Goal: Navigation & Orientation: Find specific page/section

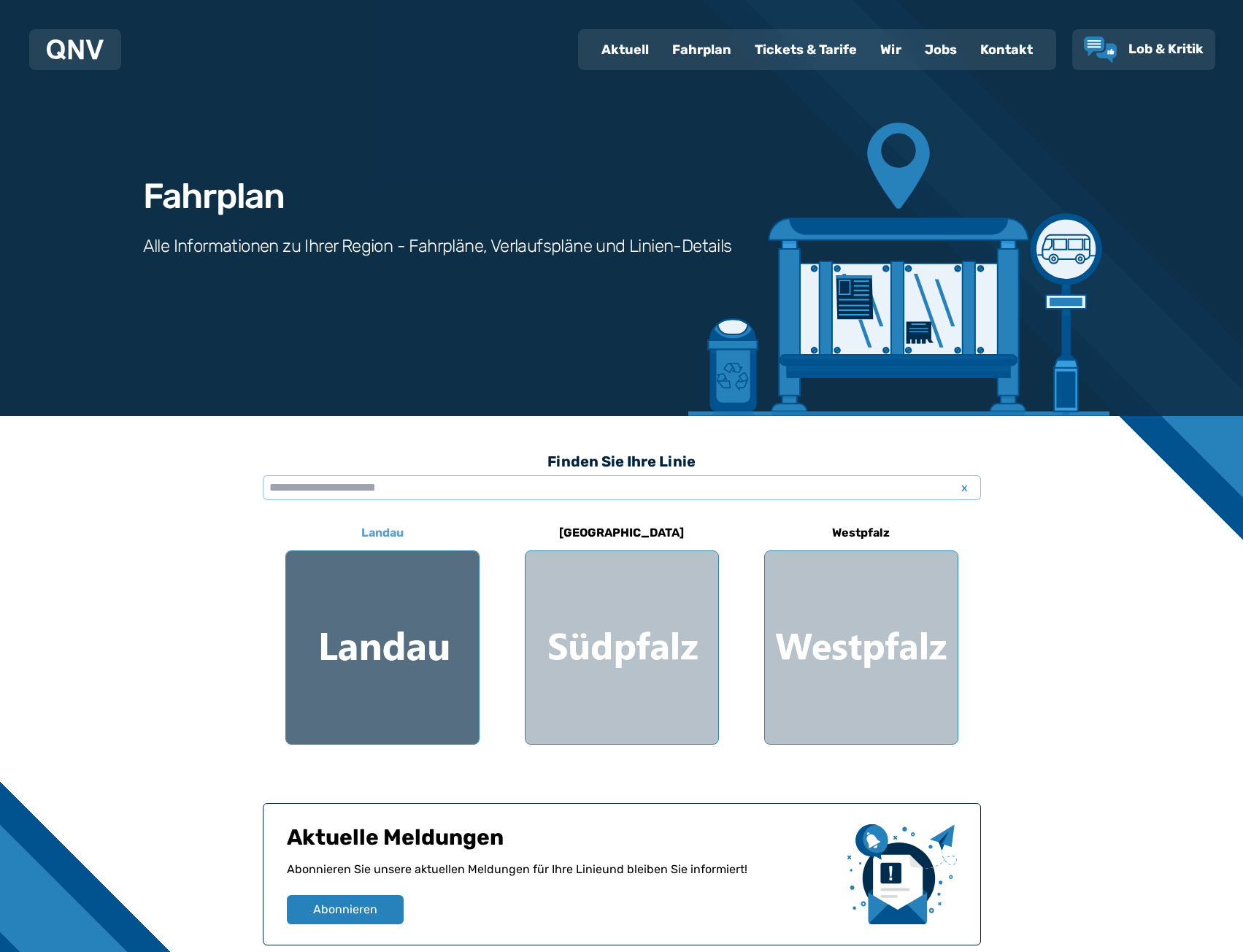
click at [381, 612] on div at bounding box center [382, 647] width 192 height 192
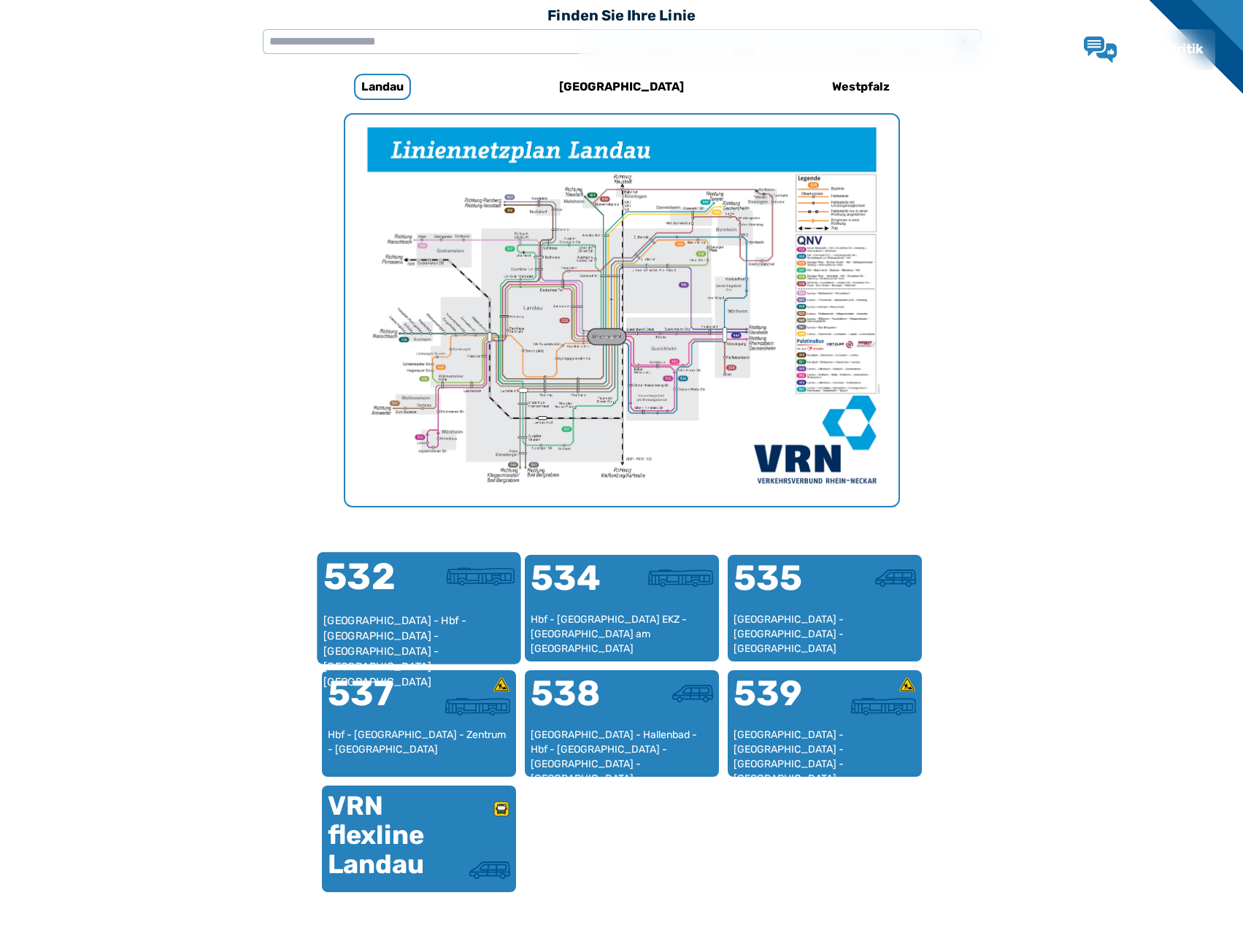
scroll to position [449, 0]
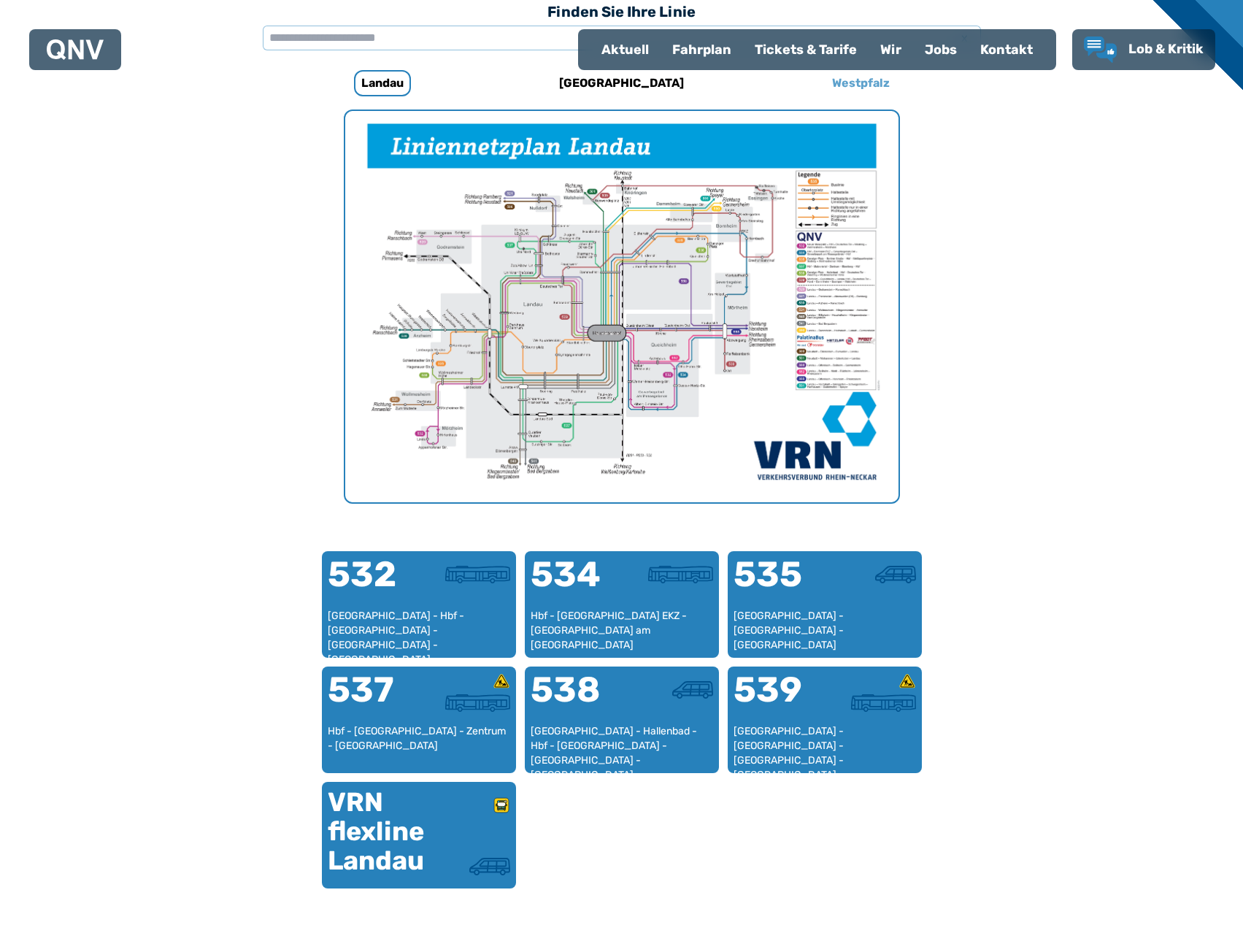
click at [879, 86] on h6 "Westpfalz" at bounding box center [860, 83] width 69 height 23
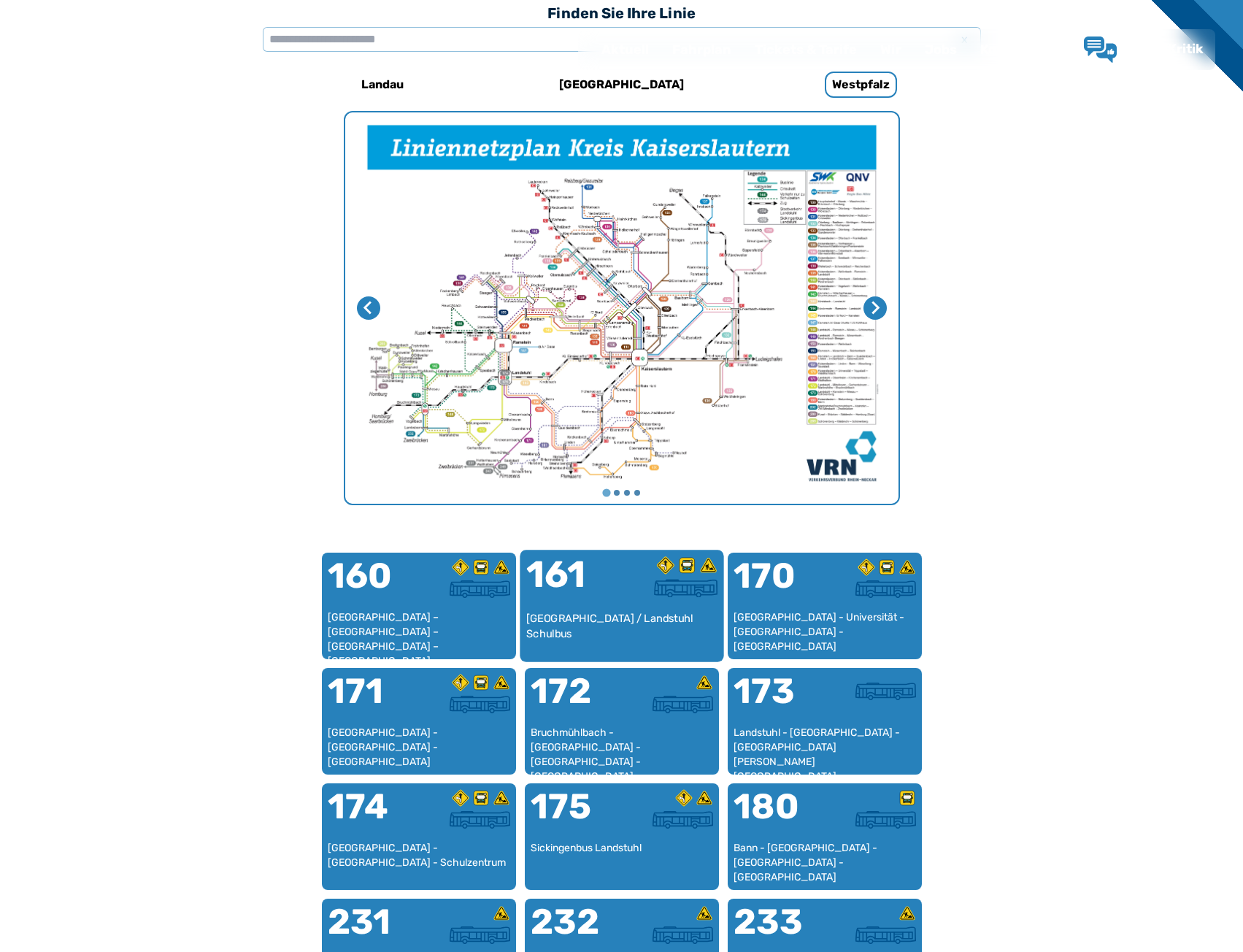
scroll to position [449, 0]
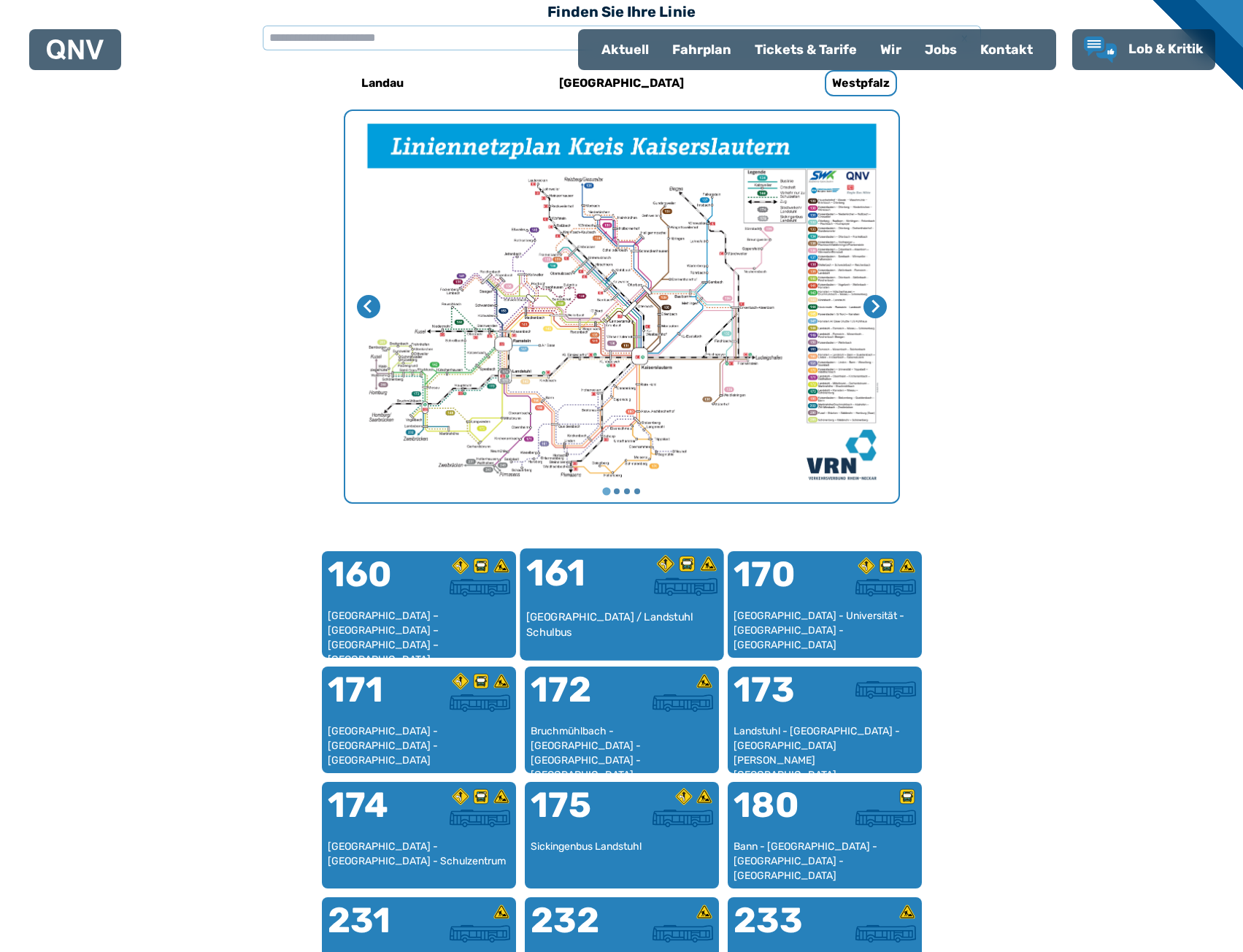
click at [629, 591] on div at bounding box center [669, 587] width 96 height 18
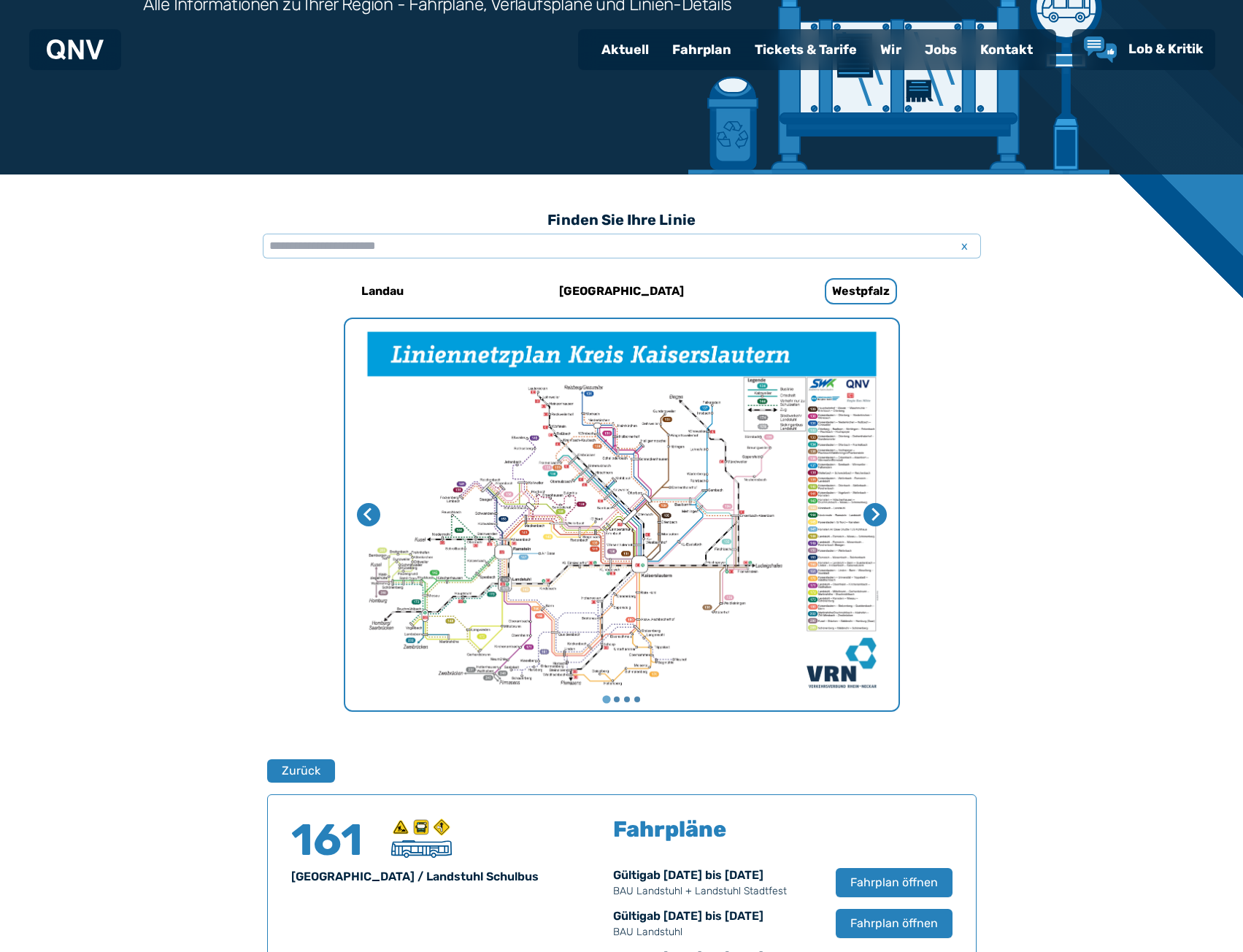
scroll to position [86, 0]
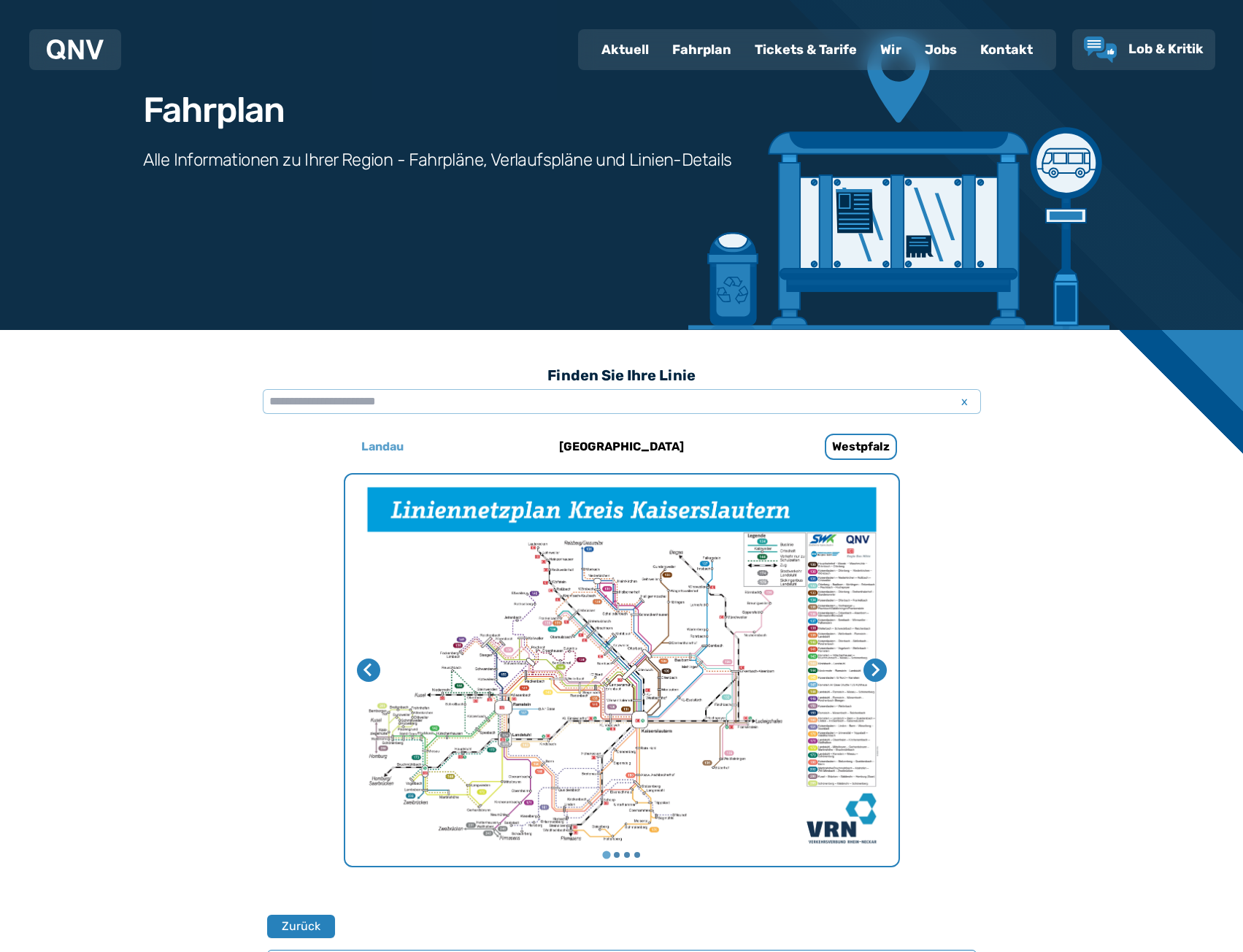
click at [404, 444] on h6 "Landau" at bounding box center [382, 446] width 54 height 23
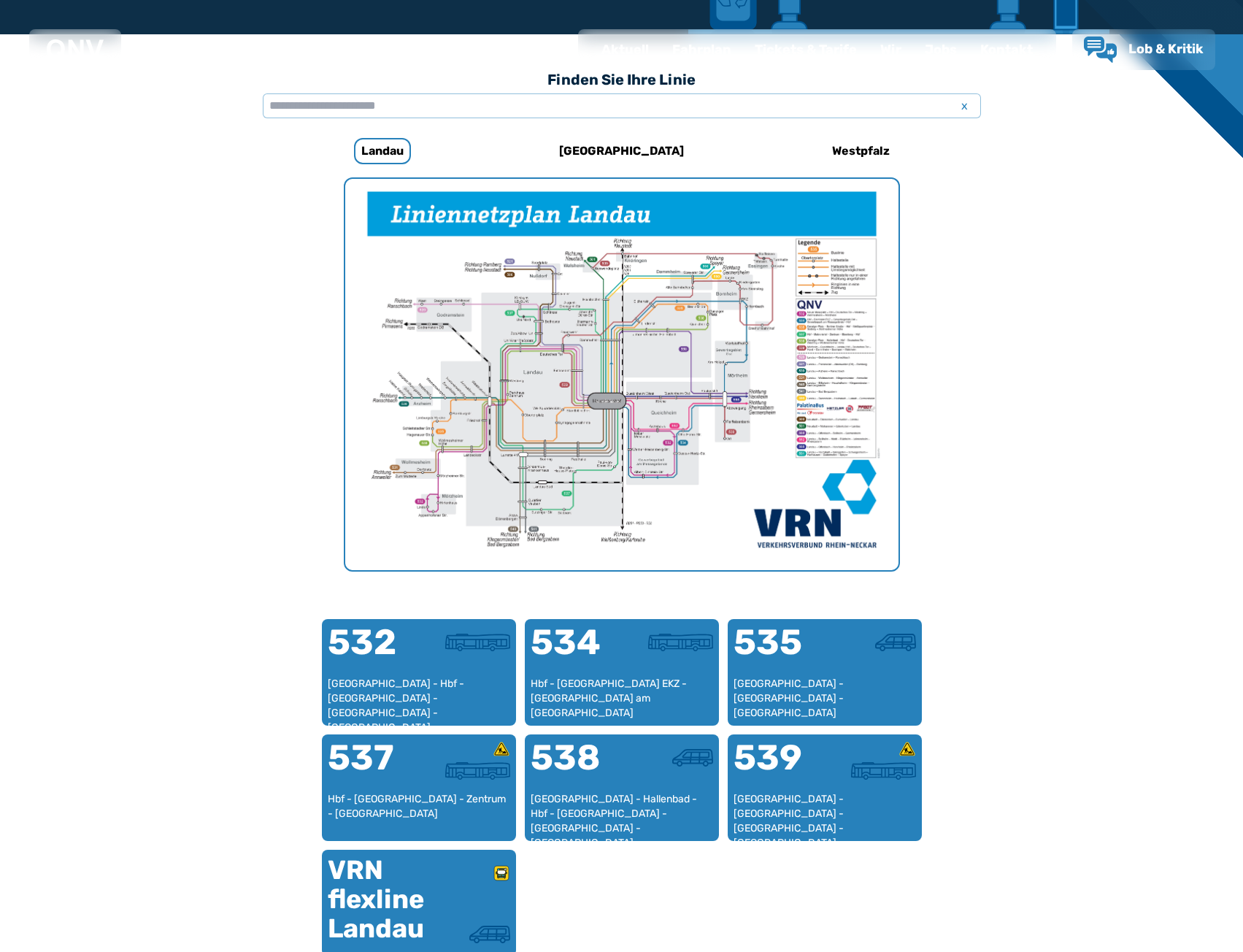
scroll to position [449, 0]
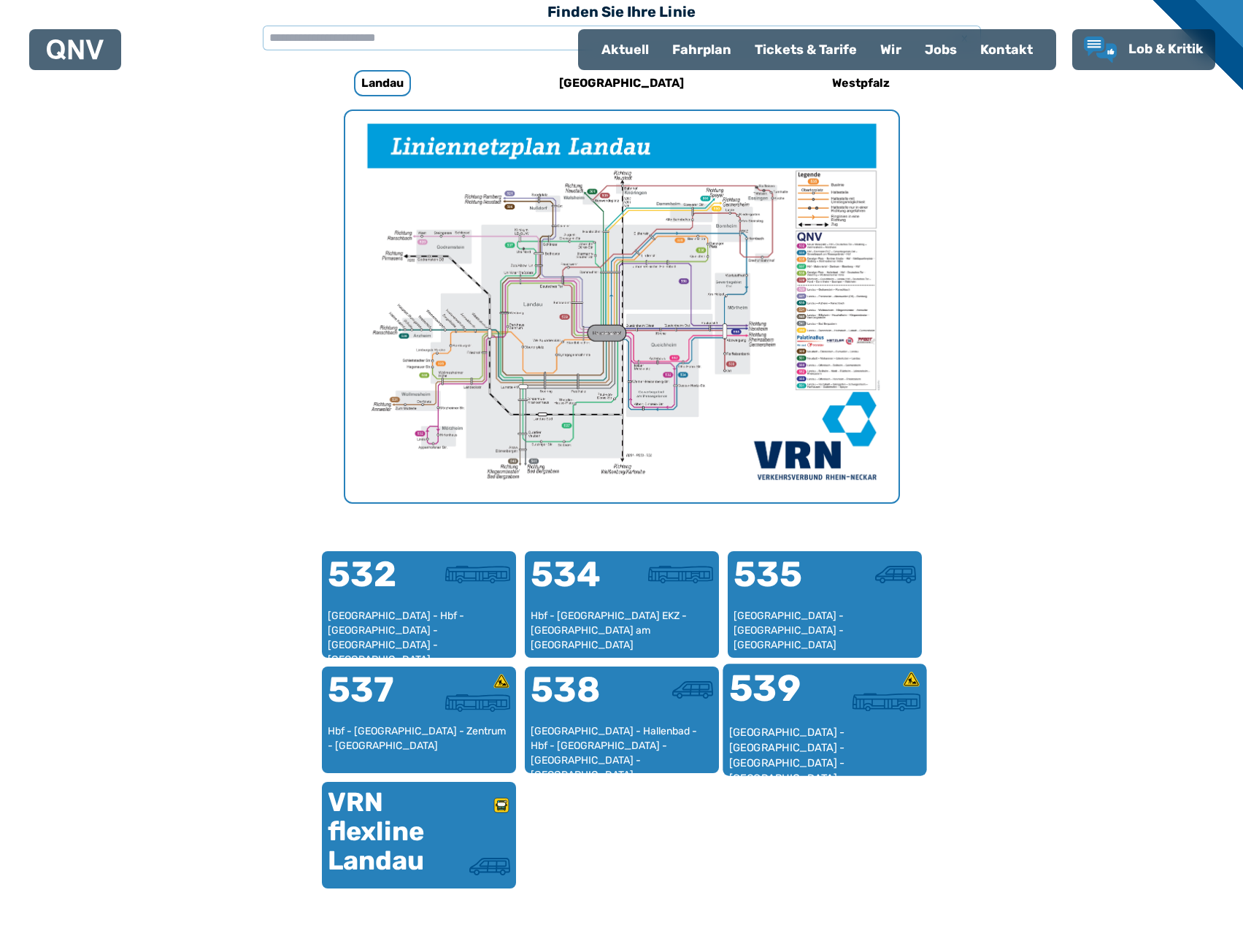
click at [787, 732] on div "[GEOGRAPHIC_DATA] - [GEOGRAPHIC_DATA] - [GEOGRAPHIC_DATA] - [GEOGRAPHIC_DATA] -…" at bounding box center [824, 747] width 192 height 45
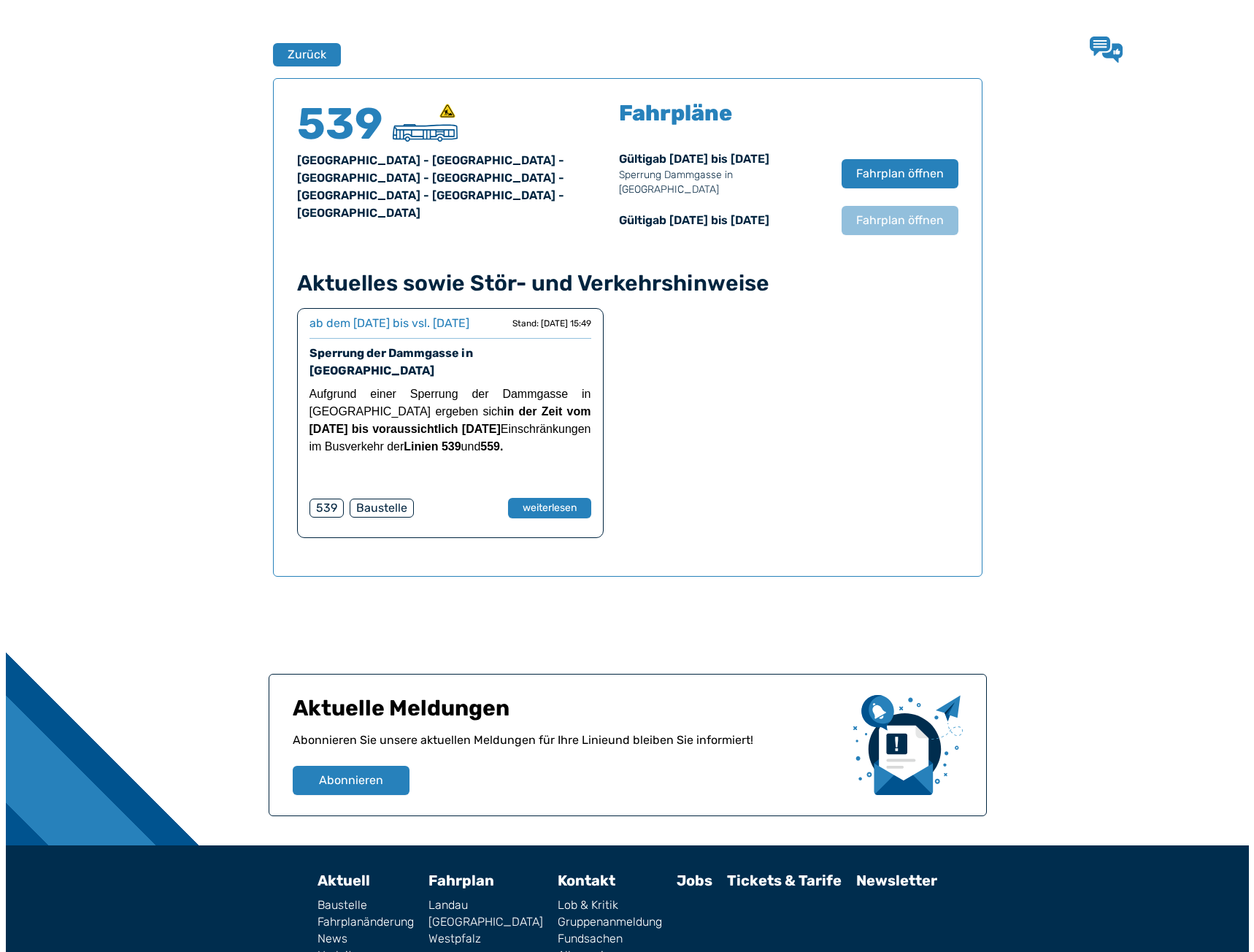
scroll to position [962, 0]
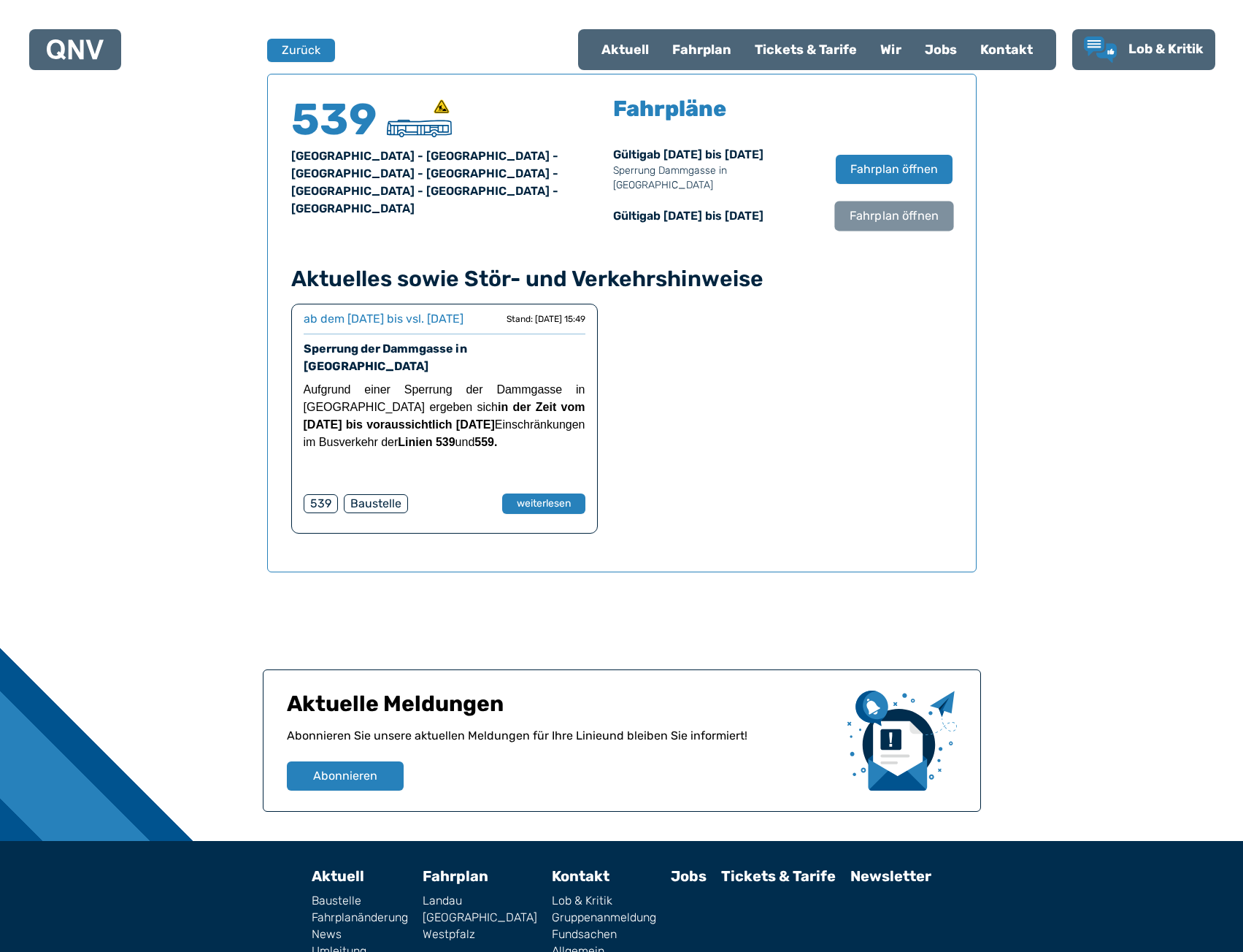
click at [868, 207] on span "Fahrplan öffnen" at bounding box center [894, 216] width 89 height 18
